Goal: Book appointment/travel/reservation

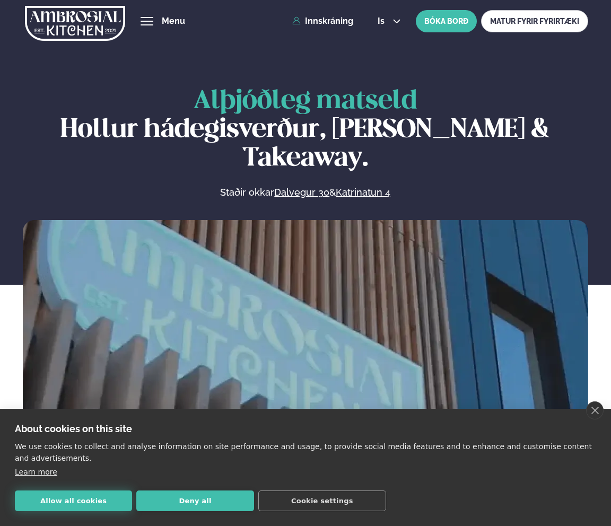
click at [75, 501] on button "Allow all cookies" at bounding box center [73, 501] width 117 height 21
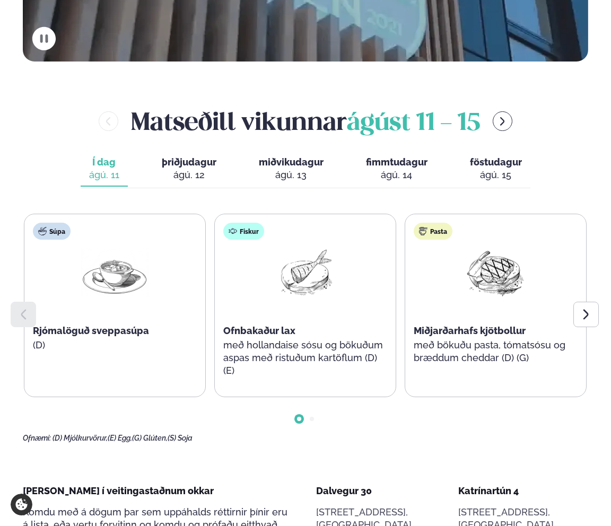
scroll to position [322, 0]
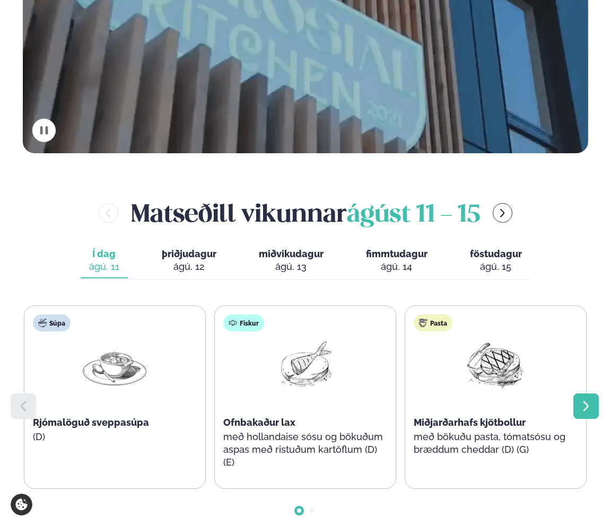
click at [576, 394] on div at bounding box center [586, 406] width 25 height 25
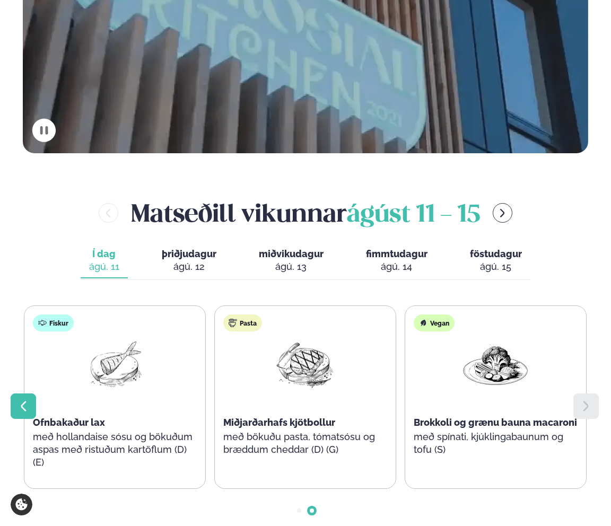
click at [25, 394] on div at bounding box center [23, 406] width 25 height 25
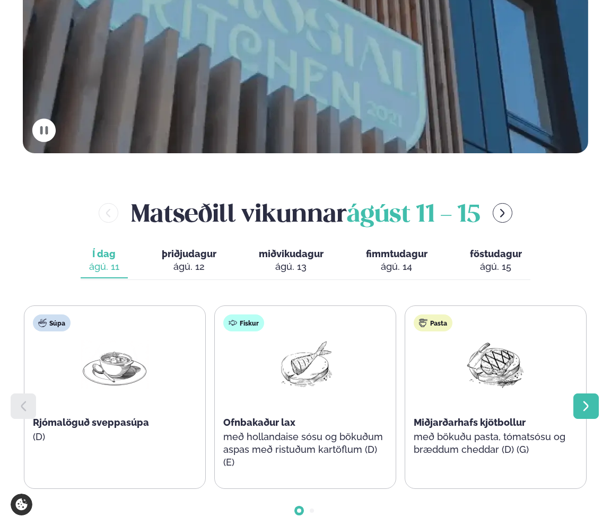
click at [590, 400] on icon at bounding box center [586, 406] width 13 height 13
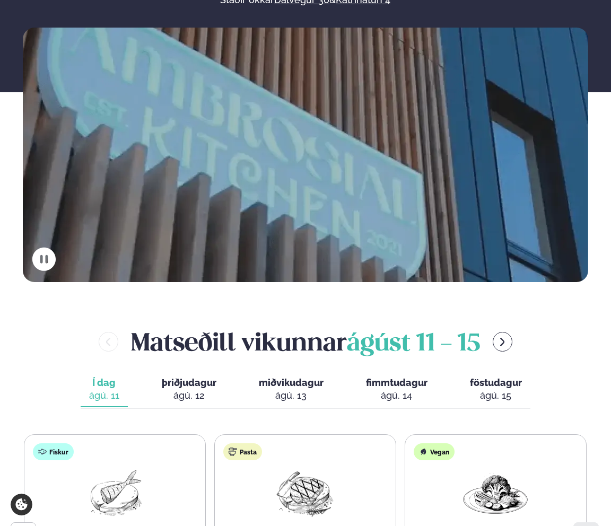
scroll to position [232, 0]
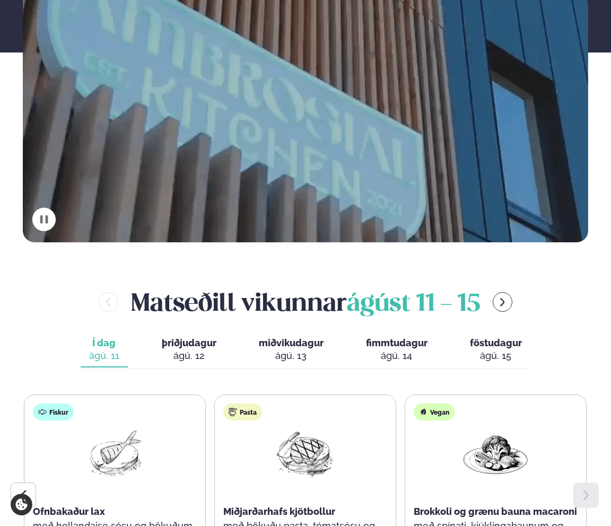
click at [190, 350] on div "ágú. 12" at bounding box center [189, 356] width 55 height 13
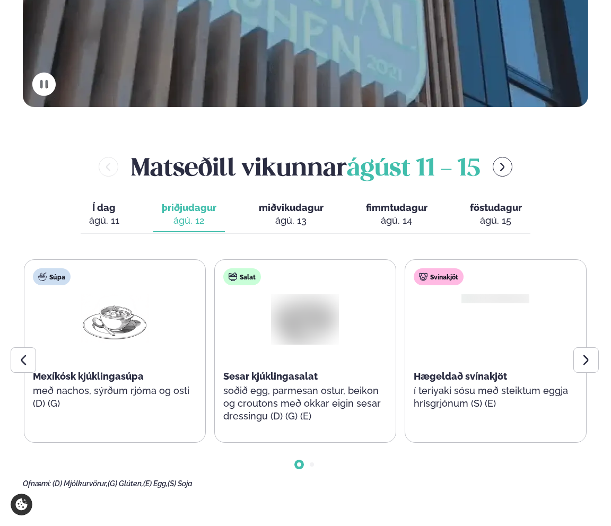
scroll to position [387, 0]
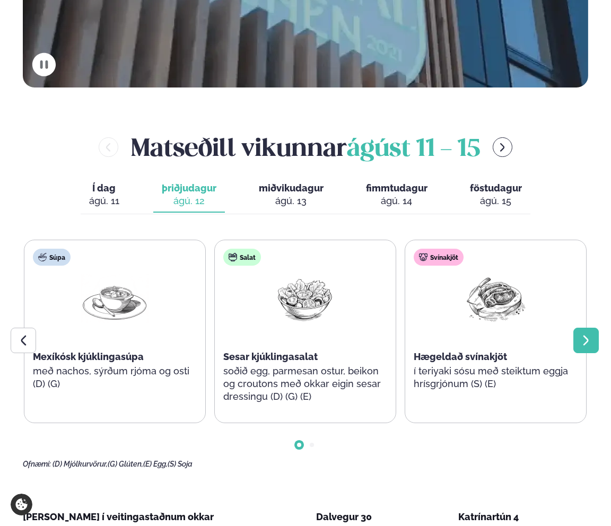
click at [587, 334] on icon at bounding box center [586, 340] width 13 height 13
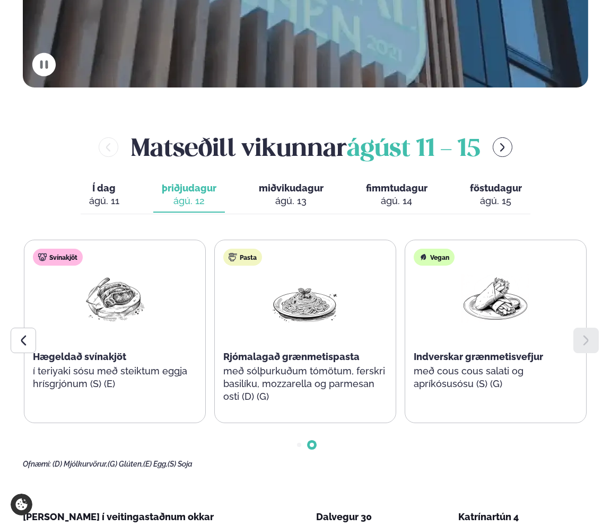
click at [309, 195] on div "ágú. 13" at bounding box center [291, 201] width 65 height 13
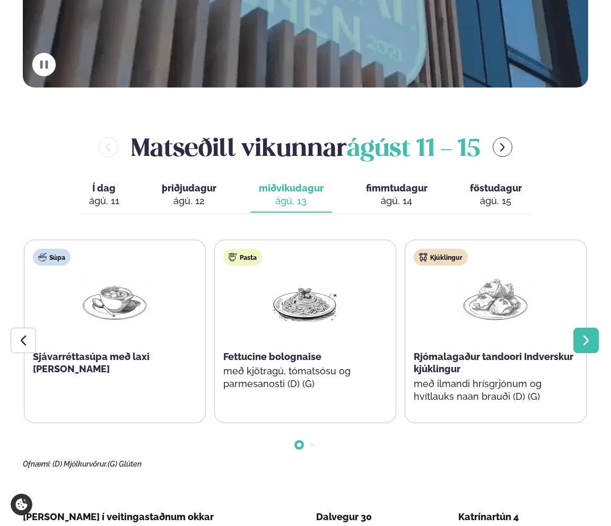
click at [586, 334] on icon at bounding box center [586, 340] width 13 height 13
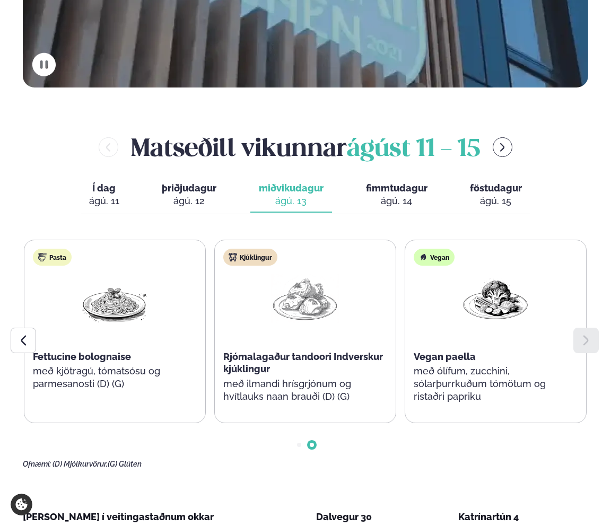
click at [388, 183] on span "fimmtudagur" at bounding box center [397, 188] width 62 height 11
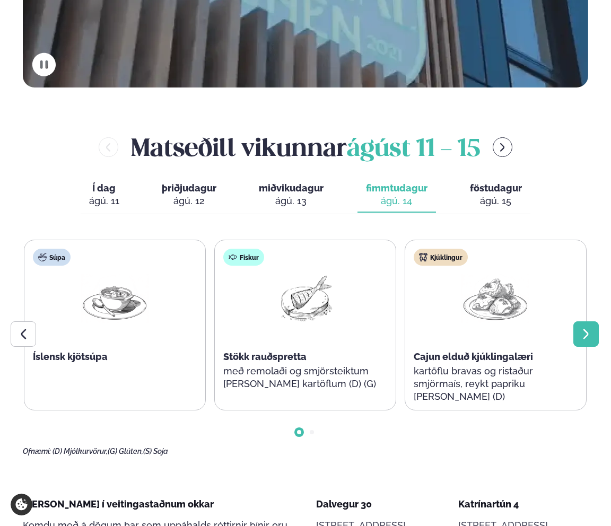
click at [588, 328] on icon at bounding box center [586, 334] width 13 height 13
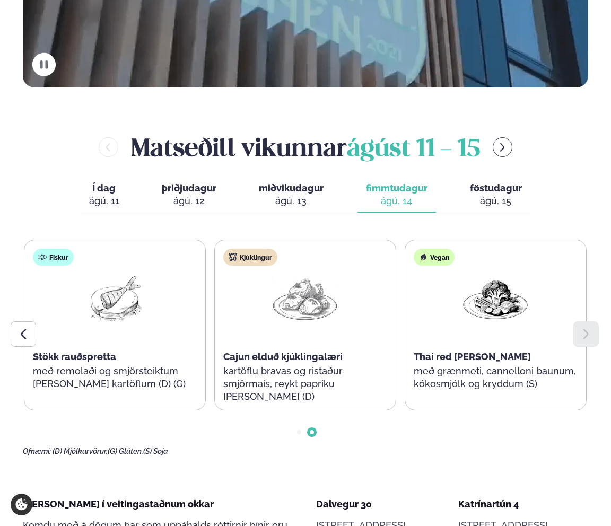
click at [505, 183] on span "föstudagur" at bounding box center [496, 188] width 52 height 11
